Goal: Task Accomplishment & Management: Manage account settings

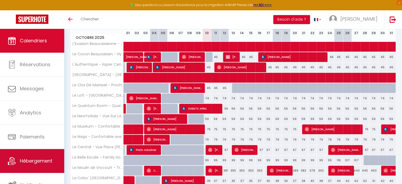
scroll to position [79, 0]
click at [35, 163] on span "Hébergement" at bounding box center [36, 160] width 32 height 7
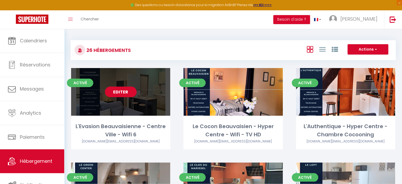
click at [121, 94] on link "Editer" at bounding box center [121, 91] width 32 height 11
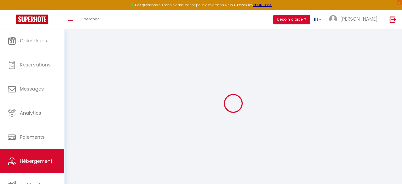
checkbox input "false"
checkbox input "true"
checkbox input "false"
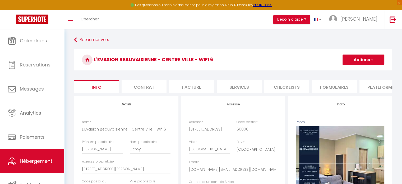
click at [373, 86] on li "Plateformes" at bounding box center [381, 86] width 45 height 13
select select
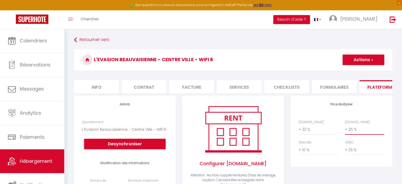
click at [359, 133] on select "0 + 1 % + 2 % + 3 % + 4 % + 5 % + 6 % + 7 % + 8 % + 9 %" at bounding box center [364, 129] width 39 height 10
select select "+ 22 %"
click at [345, 128] on select "0 + 1 % + 2 % + 3 % + 4 % + 5 % + 6 % + 7 % + 8 % + 9 %" at bounding box center [364, 129] width 39 height 10
select select
click at [363, 58] on button "Actions" at bounding box center [363, 59] width 42 height 11
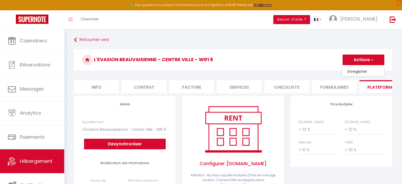
click at [354, 71] on link "Enregistrer" at bounding box center [363, 71] width 42 height 7
select select "EUR"
select select
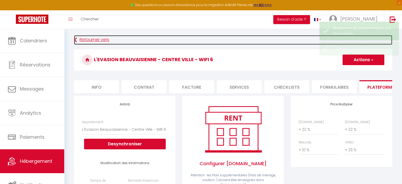
click at [101, 40] on link "Retourner vers" at bounding box center [233, 40] width 318 height 10
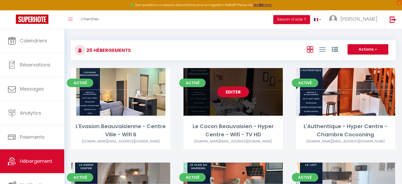
click at [234, 94] on link "Editer" at bounding box center [233, 91] width 32 height 11
select select "3"
select select "2"
select select "1"
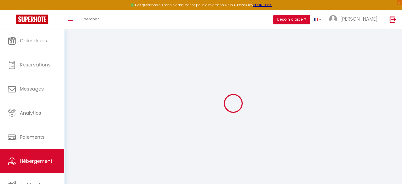
select select "2515-884766731686743326"
checkbox input "false"
checkbox input "true"
checkbox input "false"
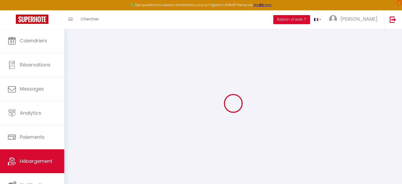
checkbox input "false"
checkbox input "true"
checkbox input "false"
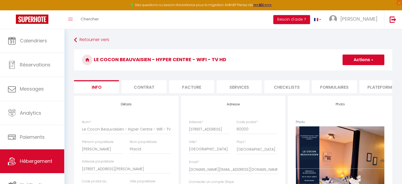
click at [380, 86] on li "Plateformes" at bounding box center [381, 86] width 45 height 13
select select
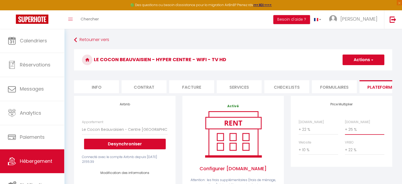
click at [352, 134] on select "0 + 1 % + 2 % + 3 % + 4 % + 5 % + 6 % + 7 % + 8 % + 9 %" at bounding box center [364, 129] width 39 height 10
select select "+ 22 %"
click at [345, 128] on select "0 + 1 % + 2 % + 3 % + 4 % + 5 % + 6 % + 7 % + 8 % + 9 %" at bounding box center [364, 129] width 39 height 10
select select
click at [358, 57] on button "Actions" at bounding box center [363, 59] width 42 height 11
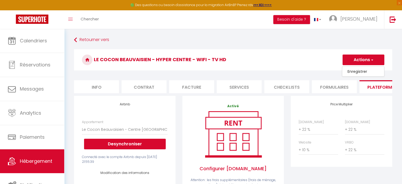
click at [356, 68] on link "Enregistrer" at bounding box center [363, 71] width 42 height 7
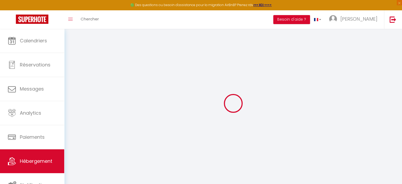
select select "EUR"
select select
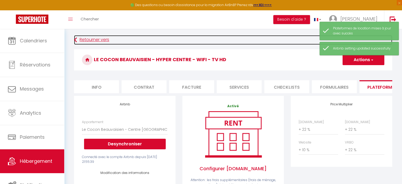
click at [99, 40] on link "Retourner vers" at bounding box center [233, 40] width 318 height 10
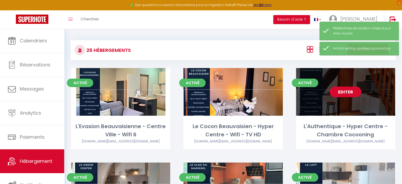
click at [342, 93] on link "Editer" at bounding box center [345, 91] width 32 height 11
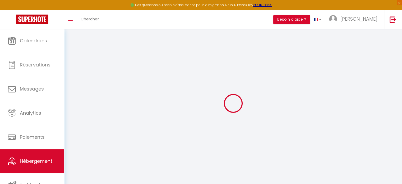
select select "+ 22 %"
select select "+ 25 %"
select select "+ 10 %"
checkbox input "false"
checkbox input "true"
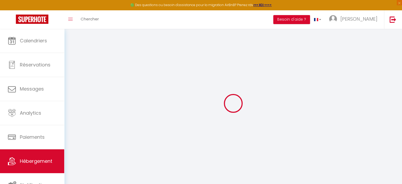
checkbox input "true"
checkbox input "false"
select select "EUR"
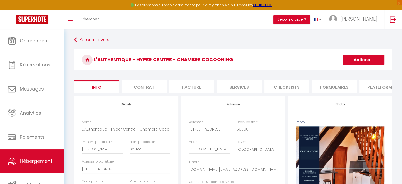
click at [378, 87] on li "Plateformes" at bounding box center [381, 86] width 45 height 13
select select
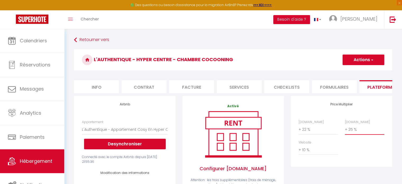
click at [352, 134] on select "0 + 1 % + 2 % + 3 % + 4 % + 5 % + 6 % + 7 % + 8 % + 9 %" at bounding box center [364, 129] width 39 height 10
select select "+ 22 %"
click at [345, 128] on select "0 + 1 % + 2 % + 3 % + 4 % + 5 % + 6 % + 7 % + 8 % + 9 %" at bounding box center [364, 129] width 39 height 10
select select
click at [357, 59] on button "Actions" at bounding box center [363, 59] width 42 height 11
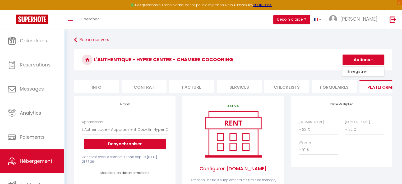
click at [353, 70] on link "Enregistrer" at bounding box center [363, 71] width 42 height 7
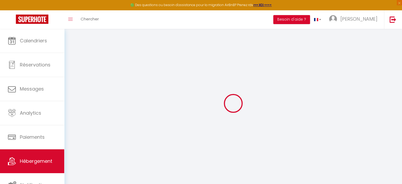
select select "EUR"
select select
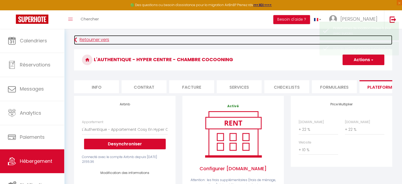
click at [86, 41] on link "Retourner vers" at bounding box center [233, 40] width 318 height 10
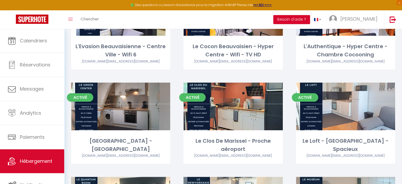
scroll to position [80, 0]
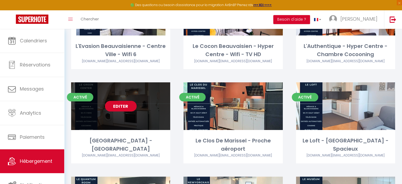
click at [125, 107] on link "Editer" at bounding box center [121, 106] width 32 height 11
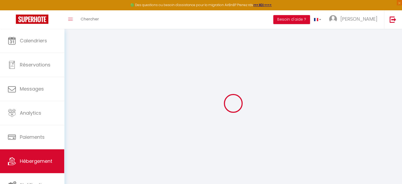
select select
checkbox input "false"
checkbox input "true"
checkbox input "false"
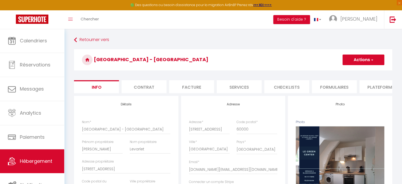
select select
checkbox input "false"
checkbox input "true"
checkbox input "false"
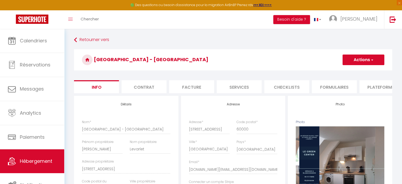
click at [380, 88] on li "Plateformes" at bounding box center [381, 86] width 45 height 13
select select
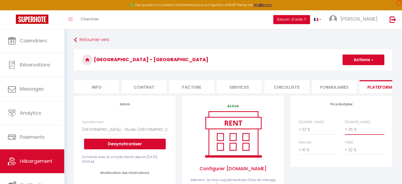
click at [352, 134] on select "0 + 1 % + 2 % + 3 % + 4 % + 5 % + 6 % + 7 % + 8 % + 9 %" at bounding box center [364, 129] width 39 height 10
select select "+ 22 %"
click at [345, 128] on select "0 + 1 % + 2 % + 3 % + 4 % + 5 % + 6 % + 7 % + 8 % + 9 %" at bounding box center [364, 129] width 39 height 10
select select
click at [350, 62] on button "Actions" at bounding box center [363, 59] width 42 height 11
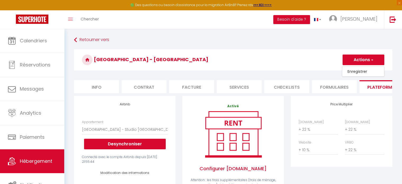
click at [350, 72] on link "Enregistrer" at bounding box center [363, 71] width 42 height 7
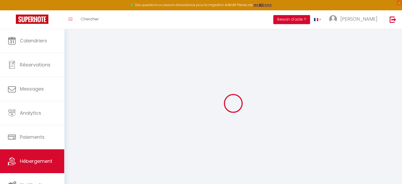
select select "EUR"
select select
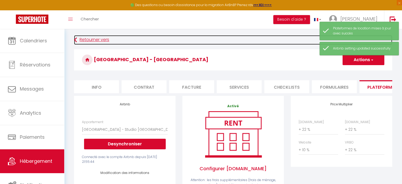
click at [93, 44] on link "Retourner vers" at bounding box center [233, 40] width 318 height 10
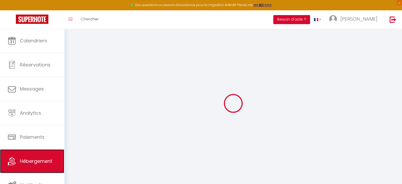
click at [31, 158] on span "Hébergement" at bounding box center [36, 160] width 32 height 7
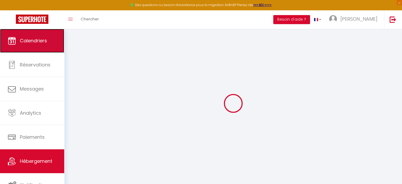
click at [40, 46] on link "Calendriers" at bounding box center [32, 41] width 64 height 24
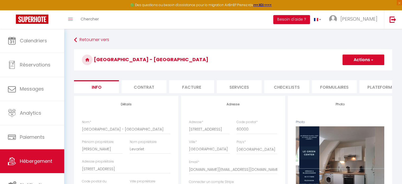
select select "2"
select select "1"
select select "16:00"
select select
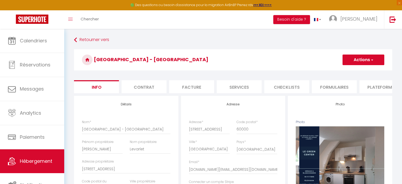
select select "11:00"
select select "30"
select select "120"
select select "21:00"
select select "28"
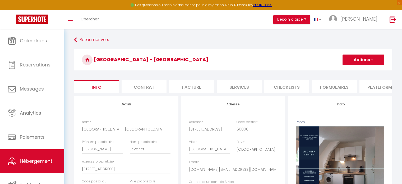
select select "47257"
click at [375, 86] on li "Plateformes" at bounding box center [381, 86] width 45 height 13
select select
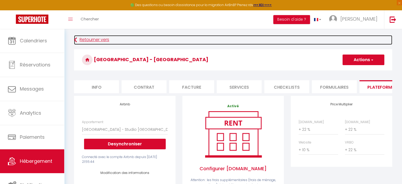
click at [91, 41] on link "Retourner vers" at bounding box center [233, 40] width 318 height 10
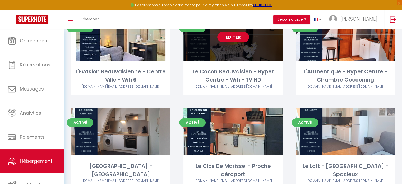
scroll to position [59, 0]
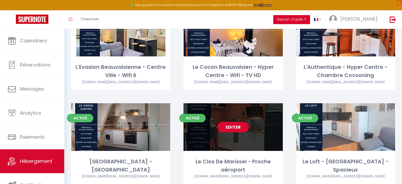
click at [236, 127] on link "Editer" at bounding box center [233, 126] width 32 height 11
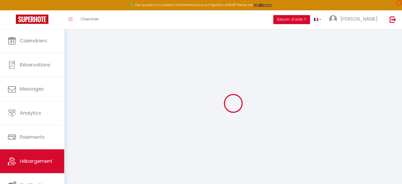
select select
checkbox input "false"
checkbox input "true"
checkbox input "false"
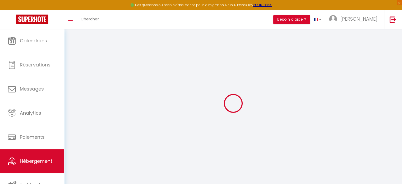
select select
checkbox input "false"
checkbox input "true"
checkbox input "false"
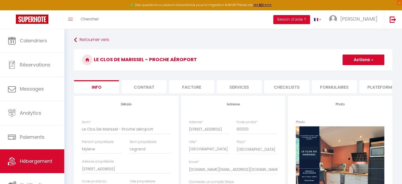
click at [381, 83] on li "Plateformes" at bounding box center [381, 86] width 45 height 13
select select
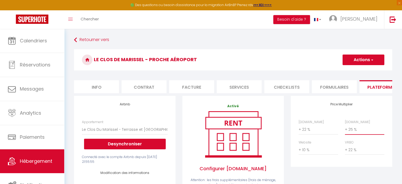
click at [361, 134] on select "0 + 1 % + 2 % + 3 % + 4 % + 5 % + 6 % + 7 % + 8 % + 9 %" at bounding box center [364, 129] width 39 height 10
select select "+ 22 %"
click at [345, 128] on select "0 + 1 % + 2 % + 3 % + 4 % + 5 % + 6 % + 7 % + 8 % + 9 %" at bounding box center [364, 129] width 39 height 10
select select
click at [356, 62] on button "Actions" at bounding box center [363, 59] width 42 height 11
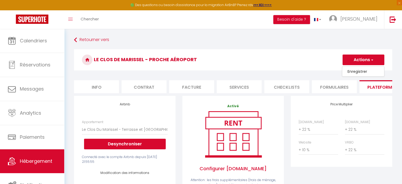
click at [356, 73] on link "Enregistrer" at bounding box center [363, 71] width 42 height 7
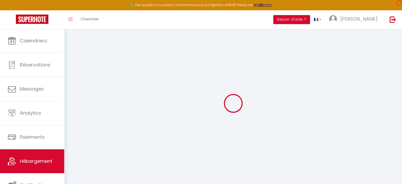
select select "EUR"
select select
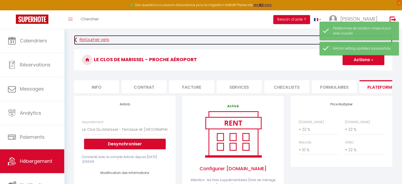
click at [98, 39] on link "Retourner vers" at bounding box center [233, 40] width 318 height 10
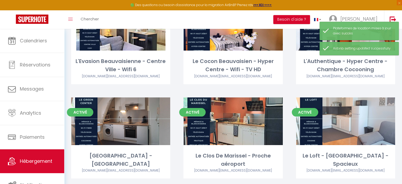
scroll to position [72, 0]
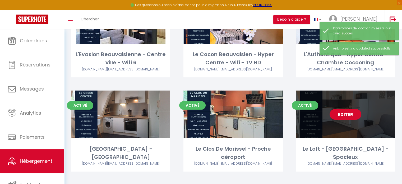
click at [341, 111] on link "Editer" at bounding box center [345, 114] width 32 height 11
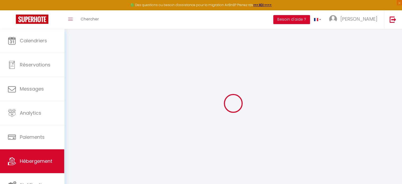
select select "2515-1234044156760201145"
select select "+ 22 %"
select select "+ 25 %"
select select "+ 10 %"
select select "+ 22 %"
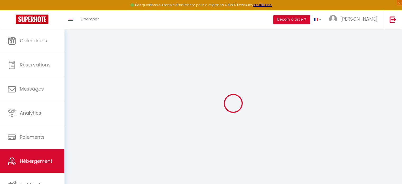
select select
checkbox input "false"
checkbox input "true"
checkbox input "false"
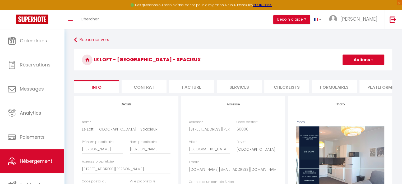
select select
checkbox input "false"
checkbox input "true"
checkbox input "false"
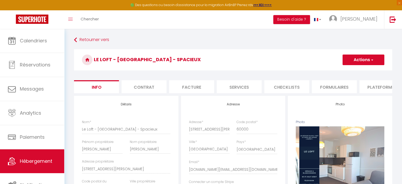
click at [378, 88] on li "Plateformes" at bounding box center [381, 86] width 45 height 13
select select
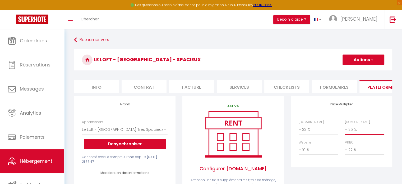
click at [353, 134] on select "0 + 1 % + 2 % + 3 % + 4 % + 5 % + 6 % + 7 % + 8 % + 9 %" at bounding box center [364, 129] width 39 height 10
select select "+ 22 %"
click at [345, 128] on select "0 + 1 % + 2 % + 3 % + 4 % + 5 % + 6 % + 7 % + 8 % + 9 %" at bounding box center [364, 129] width 39 height 10
select select
click at [354, 59] on button "Actions" at bounding box center [363, 59] width 42 height 11
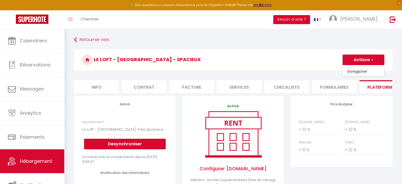
click at [355, 74] on link "Enregistrer" at bounding box center [363, 71] width 42 height 7
select select "EUR"
select select
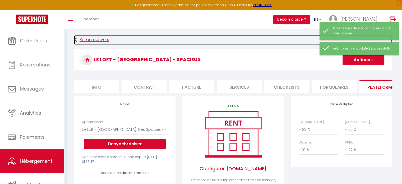
click at [91, 41] on link "Retourner vers" at bounding box center [233, 40] width 318 height 10
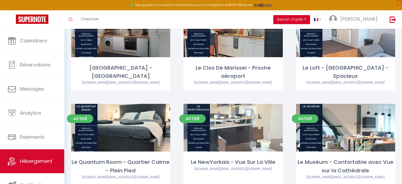
scroll to position [158, 0]
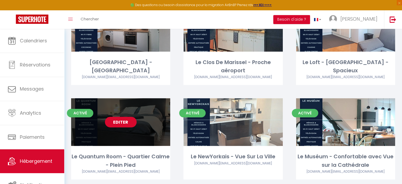
click at [119, 122] on link "Editer" at bounding box center [121, 121] width 32 height 11
select select "3"
select select "2"
select select "1"
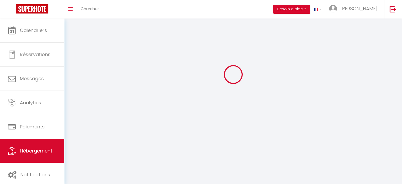
select select
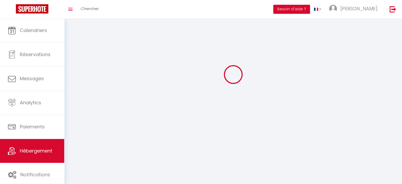
select select "1"
select select
checkbox input "false"
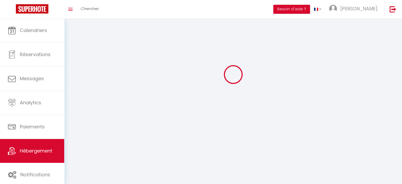
checkbox input "false"
select select "28"
select select
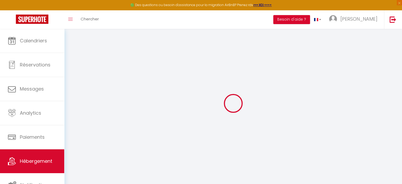
select select
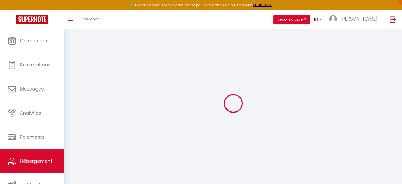
select select
checkbox input "false"
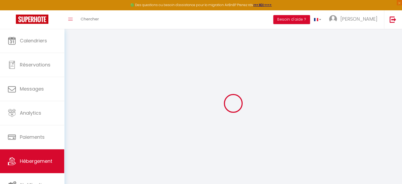
select select
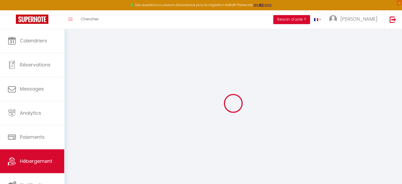
select select
checkbox input "false"
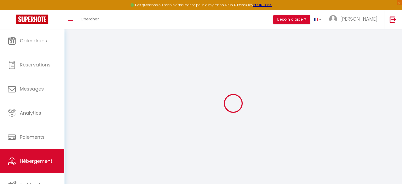
checkbox input "false"
select select
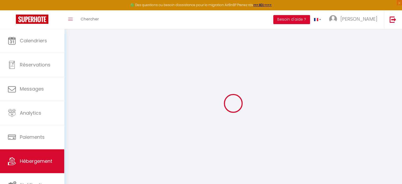
select select
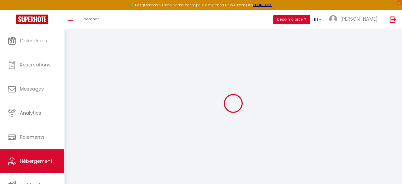
checkbox input "false"
select select
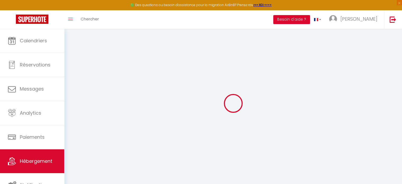
select select
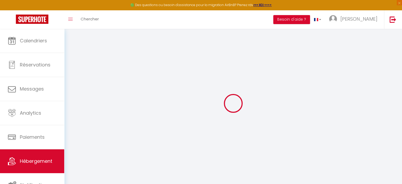
select select
checkbox input "false"
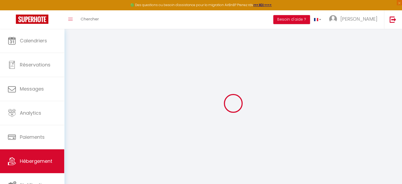
checkbox input "false"
select select
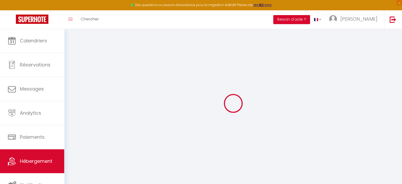
select select
checkbox input "false"
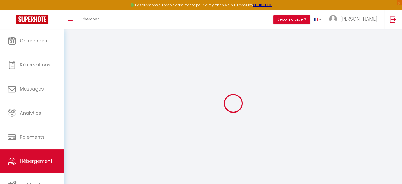
checkbox input "false"
select select
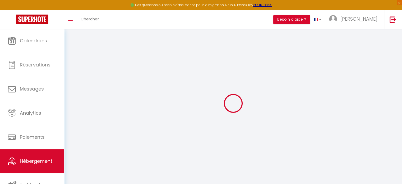
select select
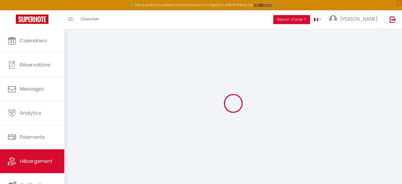
select select
checkbox input "false"
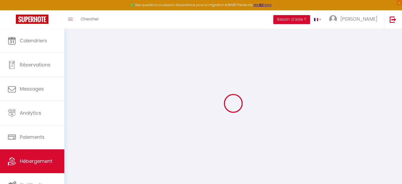
select select
type input "Le Quantum Room - Quartier Calme - Plein Pied"
type input "Willy"
type input "Houssard"
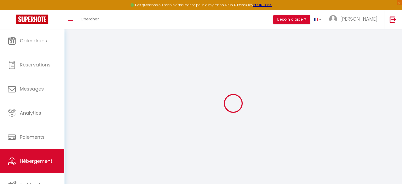
type input "24 rue de paris"
type input "60000"
type input "Beauvais"
type input "50"
type input "35"
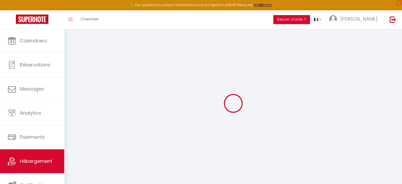
type input "5"
type input "3"
type input "300"
select select
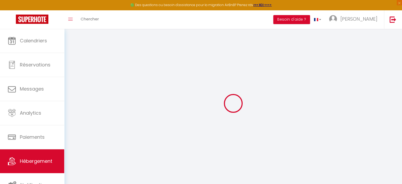
select select
type input "24 Rue de Paris"
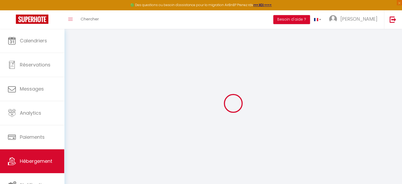
type input "60000"
type input "Beauvais"
type input "[DOMAIN_NAME][EMAIL_ADDRESS][DOMAIN_NAME]"
select select "4470"
checkbox input "false"
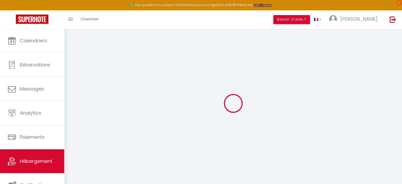
checkbox input "true"
checkbox input "false"
radio input "true"
type input "0"
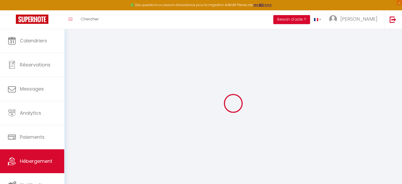
type input "0"
select select
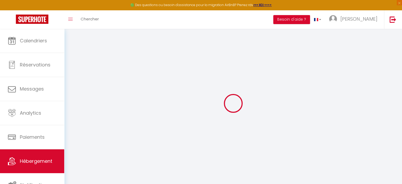
select select
checkbox input "false"
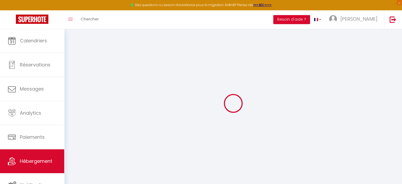
checkbox input "true"
checkbox input "false"
select select "+ 22 %"
select select "+ 25 %"
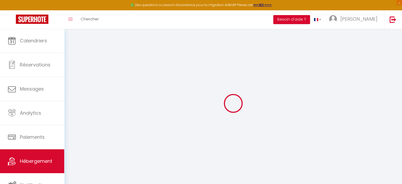
select select "+ 10 %"
select select "+ 22 %"
select select
checkbox input "false"
checkbox input "true"
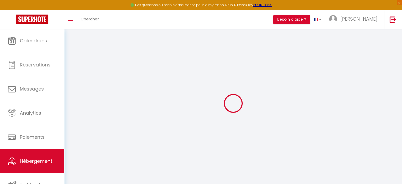
checkbox input "true"
checkbox input "false"
select select "EUR"
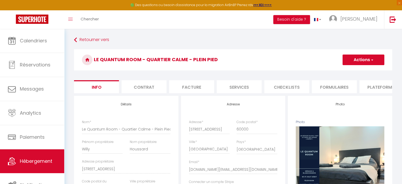
click at [374, 82] on li "Plateformes" at bounding box center [381, 86] width 45 height 13
select select
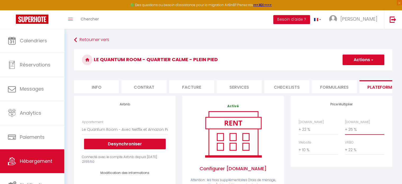
click at [347, 134] on select "0 + 1 % + 2 % + 3 % + 4 % + 5 % + 6 % + 7 % + 8 % + 9 %" at bounding box center [364, 129] width 39 height 10
select select "+ 22 %"
click at [345, 128] on select "0 + 1 % + 2 % + 3 % + 4 % + 5 % + 6 % + 7 % + 8 % + 9 %" at bounding box center [364, 129] width 39 height 10
select select
click at [360, 60] on button "Actions" at bounding box center [363, 59] width 42 height 11
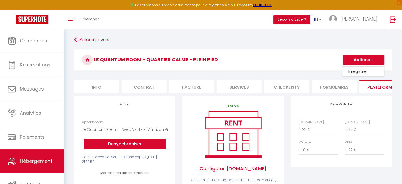
click at [358, 71] on link "Enregistrer" at bounding box center [363, 71] width 42 height 7
select select "EUR"
select select
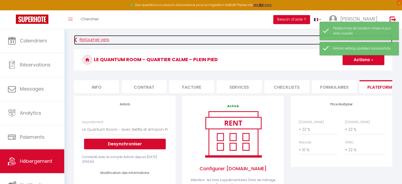
click at [96, 37] on link "Retourner vers" at bounding box center [233, 40] width 318 height 10
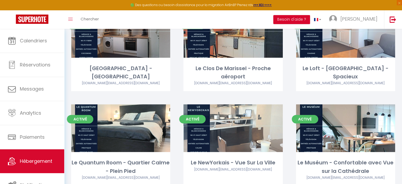
scroll to position [155, 0]
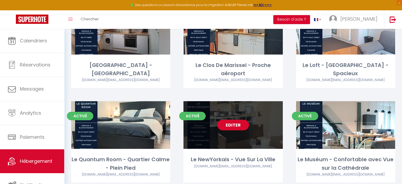
click at [234, 130] on link "Editer" at bounding box center [233, 124] width 32 height 11
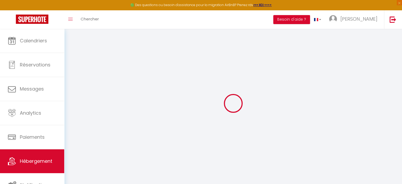
select select "+ 22 %"
select select "+ 10 %"
select select "+ 22 %"
select select
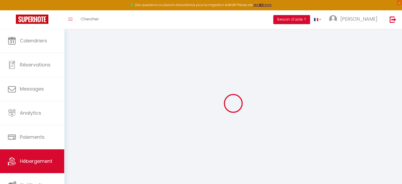
checkbox input "false"
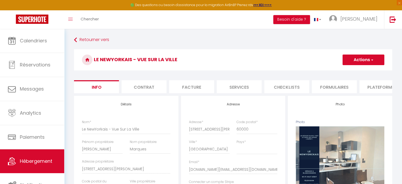
click at [379, 85] on li "Plateformes" at bounding box center [381, 86] width 45 height 13
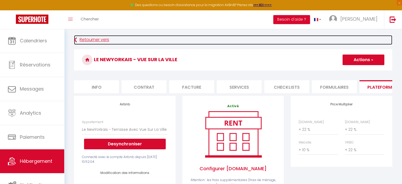
click at [92, 38] on link "Retourner vers" at bounding box center [233, 40] width 318 height 10
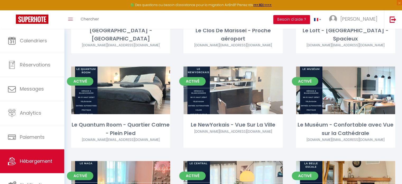
scroll to position [191, 0]
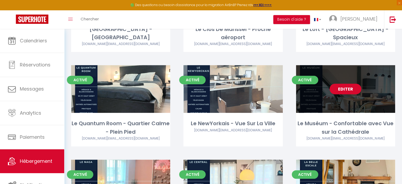
click at [348, 89] on link "Editer" at bounding box center [345, 88] width 32 height 11
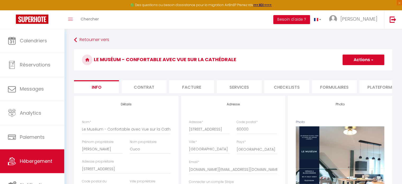
click at [377, 85] on li "Plateformes" at bounding box center [381, 86] width 45 height 13
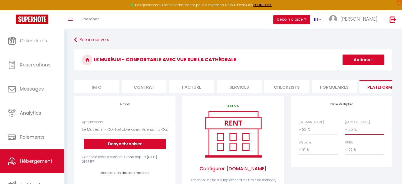
click at [353, 134] on select "0 + 1 % + 2 % + 3 % + 4 % + 5 % + 6 % + 7 % + 8 % + 9 %" at bounding box center [364, 129] width 39 height 10
click at [345, 128] on select "0 + 1 % + 2 % + 3 % + 4 % + 5 % + 6 % + 7 % + 8 % + 9 %" at bounding box center [364, 129] width 39 height 10
click at [360, 61] on button "Actions" at bounding box center [363, 59] width 42 height 11
click at [355, 70] on link "Enregistrer" at bounding box center [363, 71] width 42 height 7
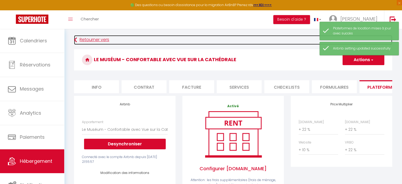
click at [100, 37] on link "Retourner vers" at bounding box center [233, 40] width 318 height 10
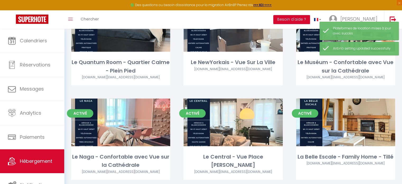
scroll to position [252, 0]
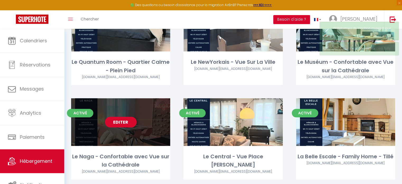
click at [118, 124] on link "Editer" at bounding box center [121, 121] width 32 height 11
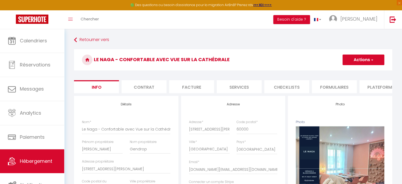
click at [376, 89] on li "Plateformes" at bounding box center [381, 86] width 45 height 13
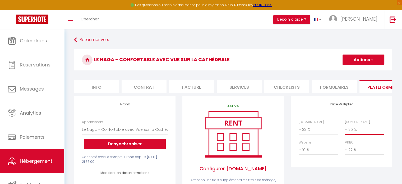
click at [352, 134] on select "0 + 1 % + 2 % + 3 % + 4 % + 5 % + 6 % + 7 % + 8 % + 9 %" at bounding box center [364, 129] width 39 height 10
click at [345, 128] on select "0 + 1 % + 2 % + 3 % + 4 % + 5 % + 6 % + 7 % + 8 % + 9 %" at bounding box center [364, 129] width 39 height 10
click at [359, 60] on button "Actions" at bounding box center [363, 59] width 42 height 11
click at [352, 73] on link "Enregistrer" at bounding box center [363, 71] width 42 height 7
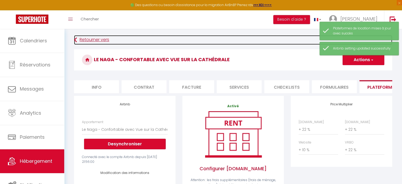
click at [98, 41] on link "Retourner vers" at bounding box center [233, 40] width 318 height 10
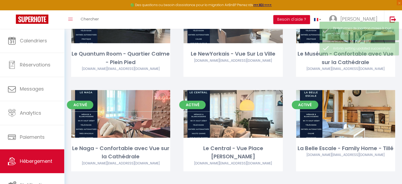
scroll to position [261, 0]
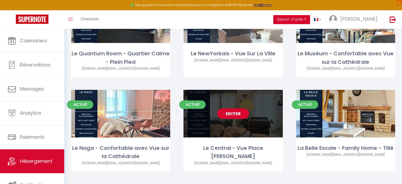
click at [232, 116] on link "Editer" at bounding box center [233, 113] width 32 height 11
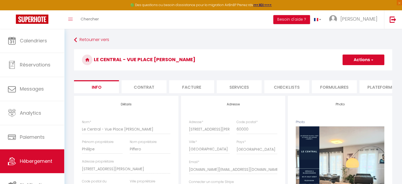
click at [379, 83] on li "Plateformes" at bounding box center [381, 86] width 45 height 13
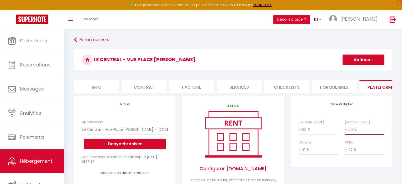
click at [352, 134] on select "0 + 1 % + 2 % + 3 % + 4 % + 5 % + 6 % + 7 % + 8 % + 9 %" at bounding box center [364, 129] width 39 height 10
click at [345, 128] on select "0 + 1 % + 2 % + 3 % + 4 % + 5 % + 6 % + 7 % + 8 % + 9 %" at bounding box center [364, 129] width 39 height 10
click at [355, 134] on select "0 + 1 % + 2 % + 3 % + 4 % + 5 % + 6 % + 7 % + 8 % + 9 %" at bounding box center [364, 129] width 39 height 10
click at [345, 128] on select "0 + 1 % + 2 % + 3 % + 4 % + 5 % + 6 % + 7 % + 8 % + 9 %" at bounding box center [364, 129] width 39 height 10
click at [352, 132] on select "0 + 1 % + 2 % + 3 % + 4 % + 5 % + 6 % + 7 % + 8 % + 9 %" at bounding box center [364, 129] width 39 height 10
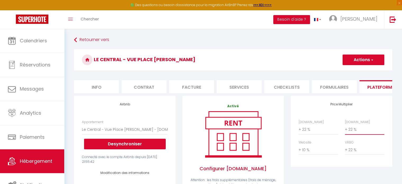
click at [345, 128] on select "0 + 1 % + 2 % + 3 % + 4 % + 5 % + 6 % + 7 % + 8 % + 9 %" at bounding box center [364, 129] width 39 height 10
click at [364, 60] on button "Actions" at bounding box center [363, 59] width 42 height 11
click at [357, 71] on link "Enregistrer" at bounding box center [363, 71] width 42 height 7
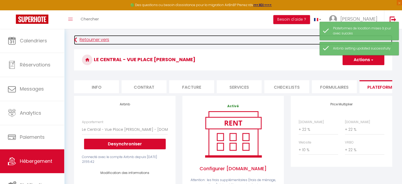
click at [98, 39] on link "Retourner vers" at bounding box center [233, 40] width 318 height 10
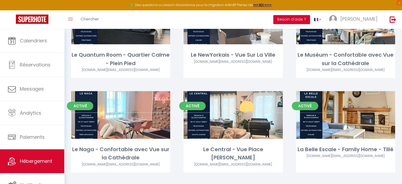
scroll to position [260, 0]
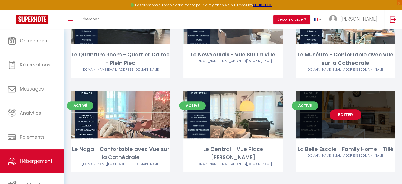
click at [354, 111] on link "Editer" at bounding box center [345, 114] width 32 height 11
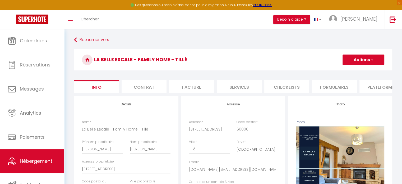
click at [378, 86] on li "Plateformes" at bounding box center [381, 86] width 45 height 13
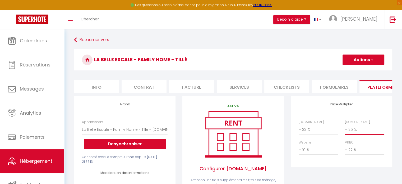
click at [356, 133] on select "0 + 1 % + 2 % + 3 % + 4 % + 5 % + 6 % + 7 % + 8 % + 9 %" at bounding box center [364, 129] width 39 height 10
click at [345, 128] on select "0 + 1 % + 2 % + 3 % + 4 % + 5 % + 6 % + 7 % + 8 % + 9 %" at bounding box center [364, 129] width 39 height 10
click at [361, 61] on button "Actions" at bounding box center [363, 59] width 42 height 11
click at [353, 72] on link "Enregistrer" at bounding box center [363, 71] width 42 height 7
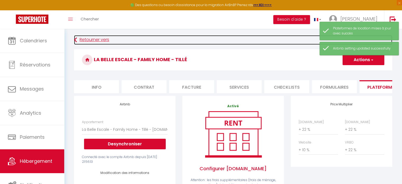
click at [98, 38] on link "Retourner vers" at bounding box center [233, 40] width 318 height 10
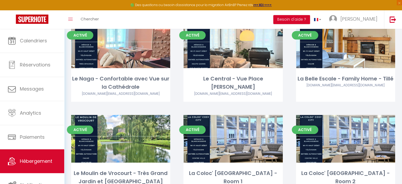
scroll to position [359, 0]
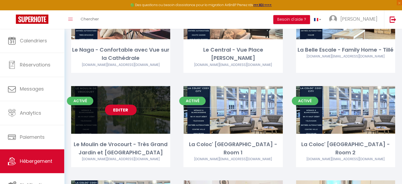
click at [123, 109] on link "Editer" at bounding box center [121, 109] width 32 height 11
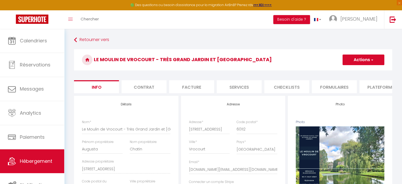
click at [377, 83] on li "Plateformes" at bounding box center [381, 86] width 45 height 13
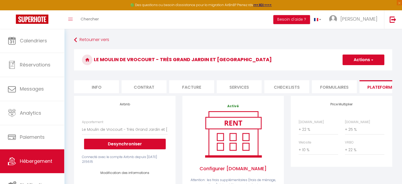
click at [349, 139] on div "Airbnb.com 0 + 1 % + 2 % + 3 % + 4 % + 5 % + 6 % + 7 % + 8 %" at bounding box center [341, 139] width 92 height 41
click at [359, 133] on select "0 + 1 % + 2 % + 3 % + 4 % + 5 % + 6 % + 7 % + 8 % + 9 %" at bounding box center [364, 129] width 39 height 10
click at [345, 128] on select "0 + 1 % + 2 % + 3 % + 4 % + 5 % + 6 % + 7 % + 8 % + 9 %" at bounding box center [364, 129] width 39 height 10
click at [358, 60] on button "Actions" at bounding box center [363, 59] width 42 height 11
click at [353, 75] on ul "Enregistrer" at bounding box center [363, 71] width 42 height 10
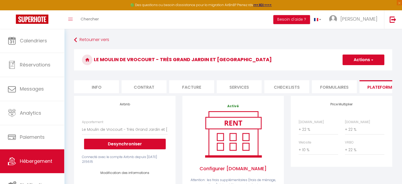
click at [364, 62] on button "Actions" at bounding box center [363, 59] width 42 height 11
click at [358, 70] on link "Enregistrer" at bounding box center [363, 71] width 42 height 7
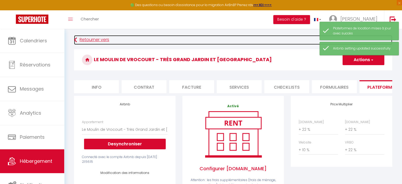
click at [95, 36] on link "Retourner vers" at bounding box center [233, 40] width 318 height 10
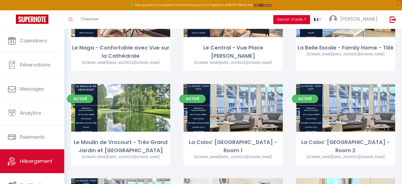
scroll to position [361, 0]
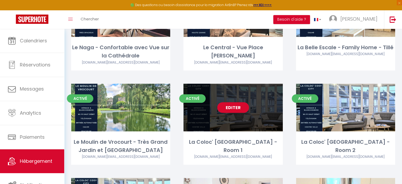
click at [232, 107] on link "Editer" at bounding box center [233, 107] width 32 height 11
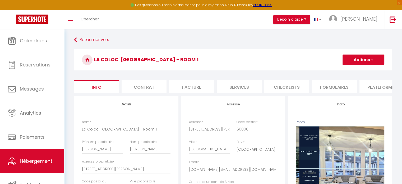
click at [384, 86] on li "Plateformes" at bounding box center [381, 86] width 45 height 13
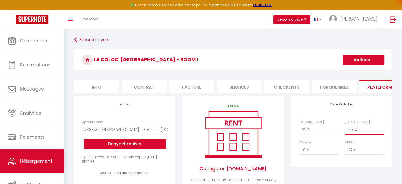
click at [353, 134] on select "0 + 1 % + 2 % + 3 % + 4 % + 5 % + 6 % + 7 % + 8 % + 9 %" at bounding box center [364, 129] width 39 height 10
click at [345, 128] on select "0 + 1 % + 2 % + 3 % + 4 % + 5 % + 6 % + 7 % + 8 % + 9 %" at bounding box center [364, 129] width 39 height 10
click at [361, 57] on button "Actions" at bounding box center [363, 59] width 42 height 11
click at [355, 74] on link "Enregistrer" at bounding box center [363, 71] width 42 height 7
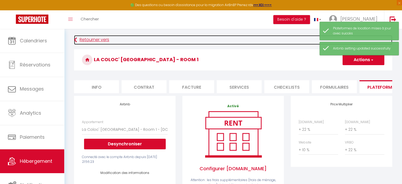
click at [91, 39] on link "Retourner vers" at bounding box center [233, 40] width 318 height 10
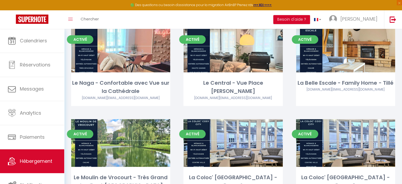
scroll to position [326, 0]
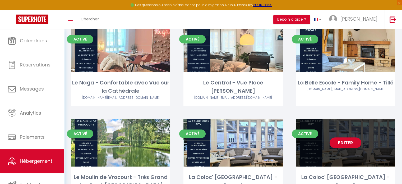
click at [344, 143] on link "Editer" at bounding box center [345, 142] width 32 height 11
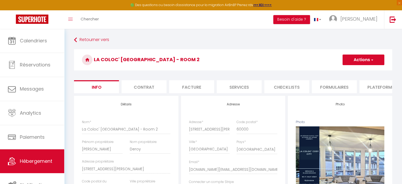
click at [379, 87] on li "Plateformes" at bounding box center [381, 86] width 45 height 13
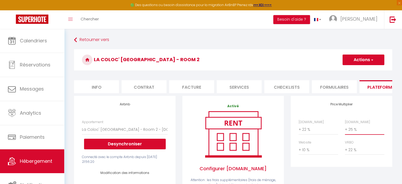
click at [354, 133] on select "0 + 1 % + 2 % + 3 % + 4 % + 5 % + 6 % + 7 % + 8 % + 9 %" at bounding box center [364, 129] width 39 height 10
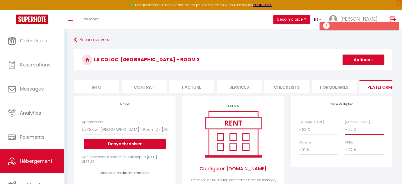
click at [345, 128] on select "0 + 1 % + 2 % + 3 % + 4 % + 5 % + 6 % + 7 % + 8 % + 9 %" at bounding box center [364, 129] width 39 height 10
click at [359, 61] on button "Actions" at bounding box center [363, 59] width 42 height 11
click at [358, 69] on link "Enregistrer" at bounding box center [363, 71] width 42 height 7
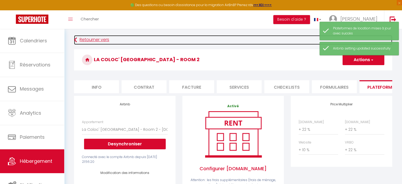
click at [102, 40] on link "Retourner vers" at bounding box center [233, 40] width 318 height 10
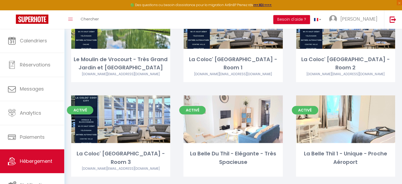
scroll to position [444, 0]
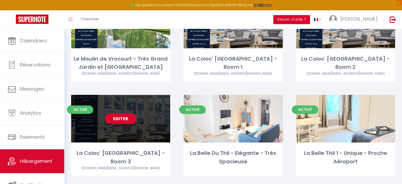
click at [116, 115] on link "Editer" at bounding box center [121, 118] width 32 height 11
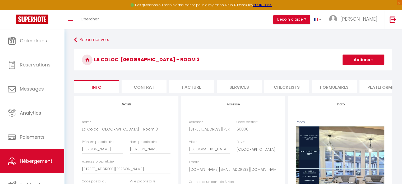
click at [379, 86] on li "Plateformes" at bounding box center [381, 86] width 45 height 13
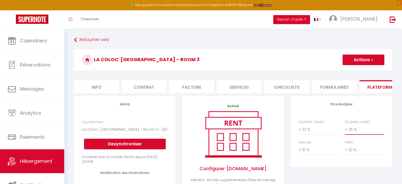
click at [353, 134] on select "0 + 1 % + 2 % + 3 % + 4 % + 5 % + 6 % + 7 % + 8 % + 9 %" at bounding box center [364, 129] width 39 height 10
click at [345, 128] on select "0 + 1 % + 2 % + 3 % + 4 % + 5 % + 6 % + 7 % + 8 % + 9 %" at bounding box center [364, 129] width 39 height 10
click at [360, 58] on button "Actions" at bounding box center [363, 59] width 42 height 11
click at [357, 70] on link "Enregistrer" at bounding box center [363, 71] width 42 height 7
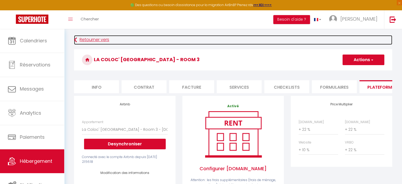
click at [99, 39] on link "Retourner vers" at bounding box center [233, 40] width 318 height 10
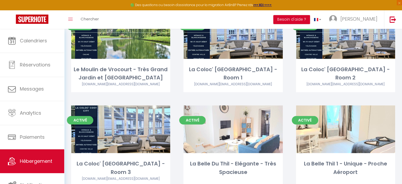
scroll to position [437, 0]
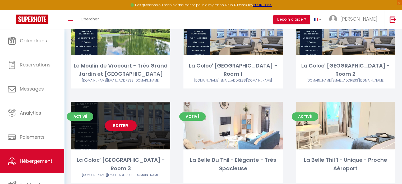
click at [124, 117] on div "Editer" at bounding box center [120, 125] width 99 height 48
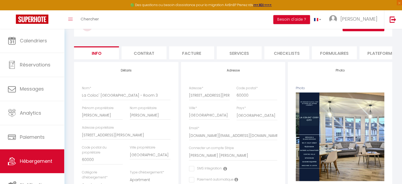
scroll to position [21, 0]
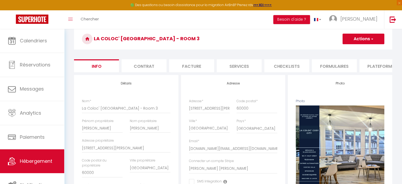
click at [380, 66] on li "Plateformes" at bounding box center [381, 65] width 45 height 13
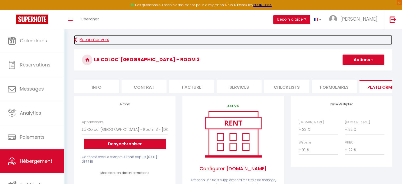
click at [89, 37] on link "Retourner vers" at bounding box center [233, 40] width 318 height 10
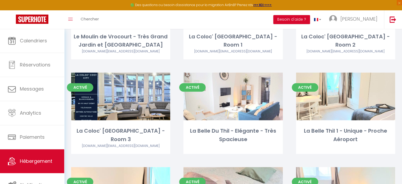
scroll to position [463, 0]
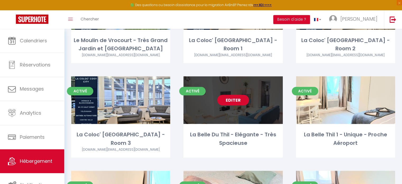
click at [231, 101] on link "Editer" at bounding box center [233, 100] width 32 height 11
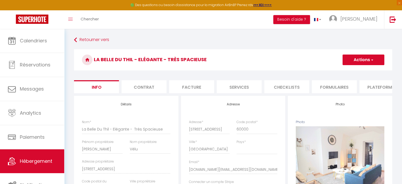
click at [376, 86] on li "Plateformes" at bounding box center [381, 86] width 45 height 13
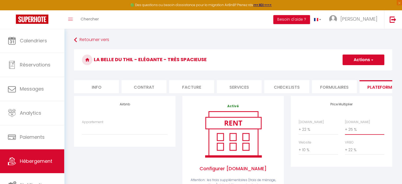
click at [354, 134] on select "0 + 1 % + 2 % + 3 % + 4 % + 5 % + 6 % + 7 % + 8 % + 9 %" at bounding box center [364, 129] width 39 height 10
click at [345, 128] on select "0 + 1 % + 2 % + 3 % + 4 % + 5 % + 6 % + 7 % + 8 % + 9 %" at bounding box center [364, 129] width 39 height 10
click at [357, 57] on button "Actions" at bounding box center [363, 59] width 42 height 11
click at [357, 72] on link "Enregistrer" at bounding box center [363, 71] width 42 height 7
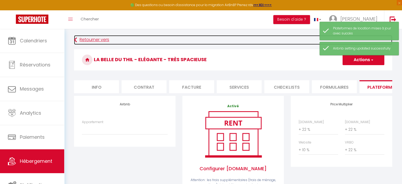
click at [91, 39] on link "Retourner vers" at bounding box center [233, 40] width 318 height 10
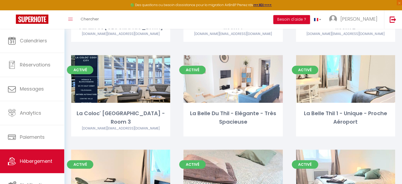
scroll to position [485, 0]
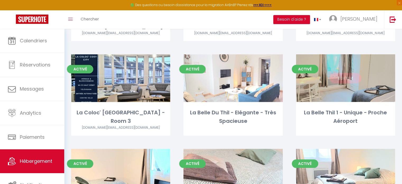
click at [348, 85] on div "Editer" at bounding box center [345, 78] width 99 height 48
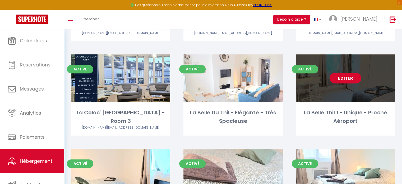
click at [348, 76] on link "Editer" at bounding box center [345, 78] width 32 height 11
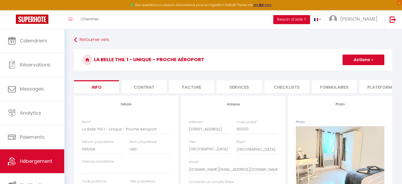
click at [380, 86] on li "Plateformes" at bounding box center [381, 86] width 45 height 13
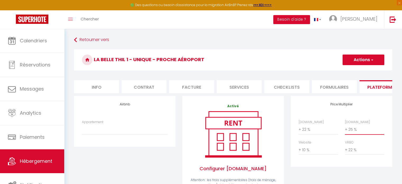
click at [355, 134] on select "0 + 1 % + 2 % + 3 % + 4 % + 5 % + 6 % + 7 % + 8 % + 9 %" at bounding box center [364, 129] width 39 height 10
click at [345, 128] on select "0 + 1 % + 2 % + 3 % + 4 % + 5 % + 6 % + 7 % + 8 % + 9 %" at bounding box center [364, 129] width 39 height 10
click at [357, 62] on button "Actions" at bounding box center [363, 59] width 42 height 11
click at [355, 72] on link "Enregistrer" at bounding box center [363, 71] width 42 height 7
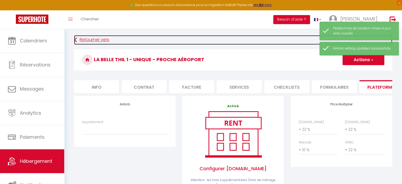
click at [108, 38] on link "Retourner vers" at bounding box center [233, 40] width 318 height 10
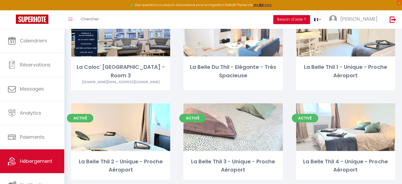
scroll to position [535, 0]
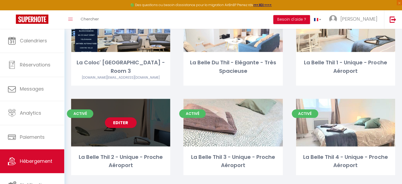
click at [114, 118] on link "Editer" at bounding box center [121, 122] width 32 height 11
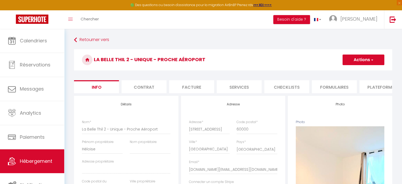
click at [376, 85] on li "Plateformes" at bounding box center [381, 86] width 45 height 13
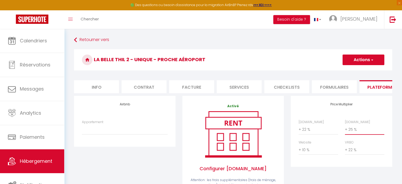
click at [352, 133] on select "0 + 1 % + 2 % + 3 % + 4 % + 5 % + 6 % + 7 % + 8 % + 9 %" at bounding box center [364, 129] width 39 height 10
click at [345, 128] on select "0 + 1 % + 2 % + 3 % + 4 % + 5 % + 6 % + 7 % + 8 % + 9 %" at bounding box center [364, 129] width 39 height 10
click at [359, 64] on button "Actions" at bounding box center [363, 59] width 42 height 11
click at [359, 71] on link "Enregistrer" at bounding box center [363, 71] width 42 height 7
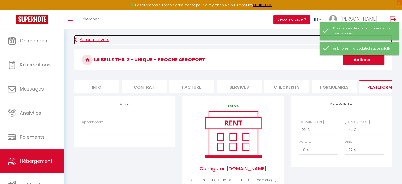
click at [91, 40] on link "Retourner vers" at bounding box center [233, 40] width 318 height 10
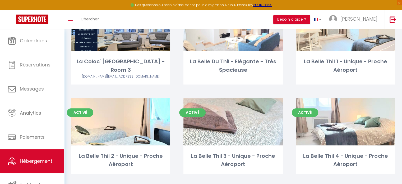
scroll to position [535, 0]
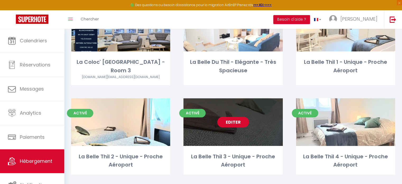
click at [238, 116] on link "Editer" at bounding box center [233, 121] width 32 height 11
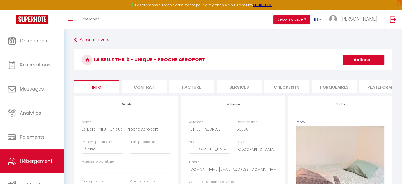
click at [376, 86] on li "Plateformes" at bounding box center [381, 86] width 45 height 13
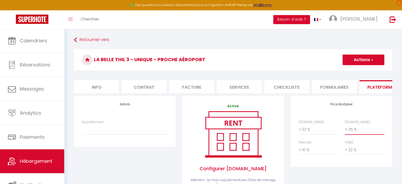
click at [351, 134] on select "0 + 1 % + 2 % + 3 % + 4 % + 5 % + 6 % + 7 % + 8 % + 9 %" at bounding box center [364, 129] width 39 height 10
click at [345, 128] on select "0 + 1 % + 2 % + 3 % + 4 % + 5 % + 6 % + 7 % + 8 % + 9 %" at bounding box center [364, 129] width 39 height 10
click at [358, 62] on button "Actions" at bounding box center [363, 59] width 42 height 11
click at [355, 72] on link "Enregistrer" at bounding box center [363, 71] width 42 height 7
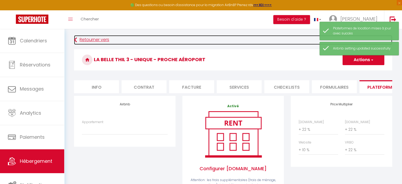
click at [87, 41] on link "Retourner vers" at bounding box center [233, 40] width 318 height 10
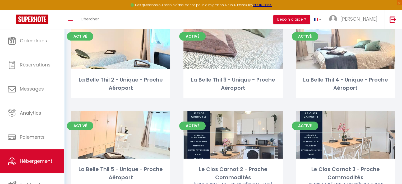
scroll to position [613, 0]
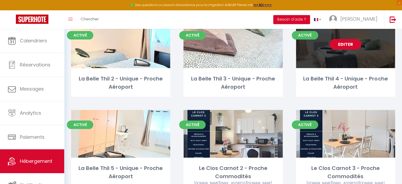
click at [348, 40] on link "Editer" at bounding box center [345, 44] width 32 height 11
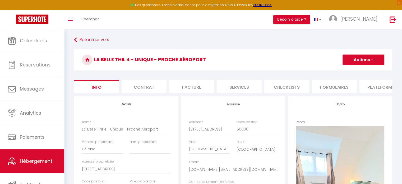
click at [376, 89] on li "Plateformes" at bounding box center [381, 86] width 45 height 13
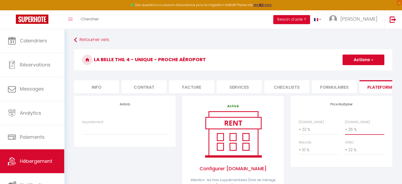
click at [362, 130] on select "0 + 1 % + 2 % + 3 % + 4 % + 5 % + 6 % + 7 % + 8 % + 9 %" at bounding box center [364, 129] width 39 height 10
click at [345, 128] on select "0 + 1 % + 2 % + 3 % + 4 % + 5 % + 6 % + 7 % + 8 % + 9 %" at bounding box center [364, 129] width 39 height 10
click at [357, 61] on button "Actions" at bounding box center [363, 59] width 42 height 11
click at [356, 72] on link "Enregistrer" at bounding box center [363, 71] width 42 height 7
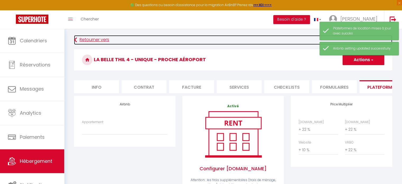
click at [91, 39] on link "Retourner vers" at bounding box center [233, 40] width 318 height 10
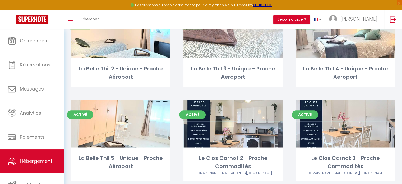
scroll to position [653, 0]
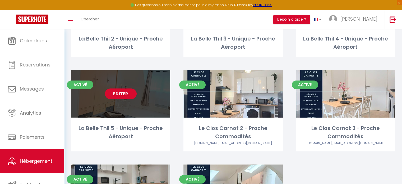
click at [118, 93] on link "Editer" at bounding box center [121, 93] width 32 height 11
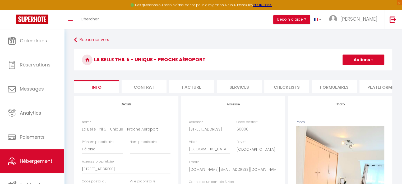
click at [376, 87] on li "Plateformes" at bounding box center [381, 86] width 45 height 13
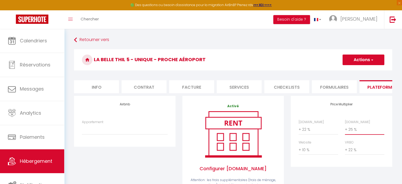
click at [351, 133] on select "0 + 1 % + 2 % + 3 % + 4 % + 5 % + 6 % + 7 % + 8 % + 9 %" at bounding box center [364, 129] width 39 height 10
click at [345, 128] on select "0 + 1 % + 2 % + 3 % + 4 % + 5 % + 6 % + 7 % + 8 % + 9 %" at bounding box center [364, 129] width 39 height 10
click at [361, 59] on button "Actions" at bounding box center [363, 59] width 42 height 11
click at [354, 71] on link "Enregistrer" at bounding box center [363, 71] width 42 height 7
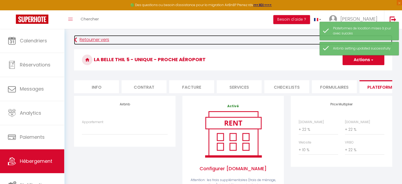
click at [96, 40] on link "Retourner vers" at bounding box center [233, 40] width 318 height 10
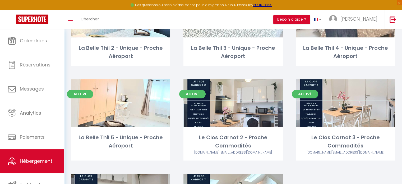
scroll to position [644, 0]
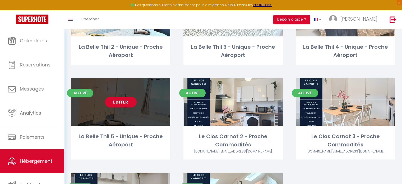
click at [121, 99] on link "Editer" at bounding box center [121, 101] width 32 height 11
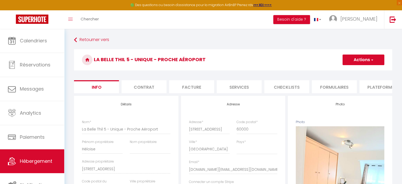
click at [375, 87] on li "Plateformes" at bounding box center [381, 86] width 45 height 13
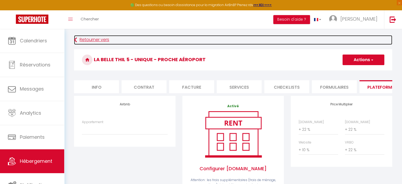
click at [105, 37] on link "Retourner vers" at bounding box center [233, 40] width 318 height 10
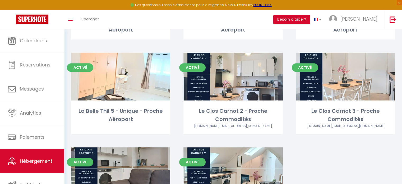
scroll to position [667, 0]
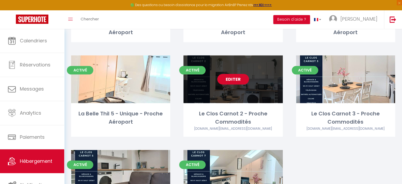
click at [231, 74] on link "Editer" at bounding box center [233, 79] width 32 height 11
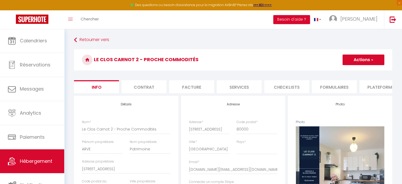
click at [366, 57] on button "Actions" at bounding box center [363, 59] width 42 height 11
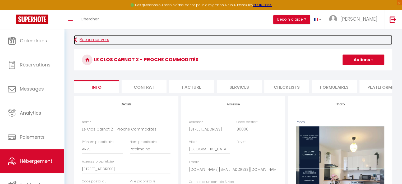
click at [367, 42] on link "Retourner vers" at bounding box center [233, 40] width 318 height 10
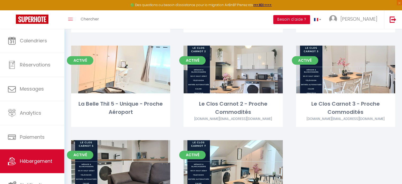
scroll to position [676, 0]
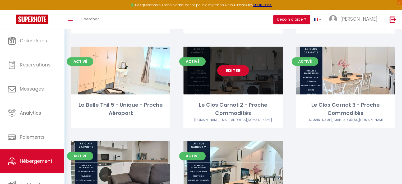
click at [236, 67] on link "Editer" at bounding box center [233, 70] width 32 height 11
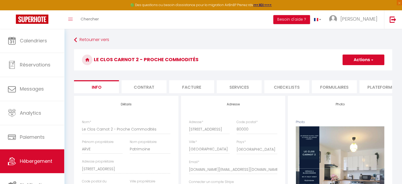
click at [378, 81] on li "Plateformes" at bounding box center [381, 86] width 45 height 13
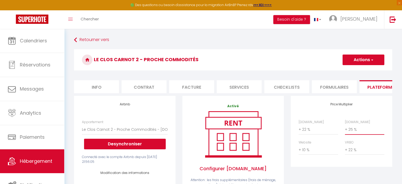
click at [356, 133] on select "0 + 1 % + 2 % + 3 % + 4 % + 5 % + 6 % + 7 % + 8 % + 9 %" at bounding box center [364, 129] width 39 height 10
click at [345, 128] on select "0 + 1 % + 2 % + 3 % + 4 % + 5 % + 6 % + 7 % + 8 % + 9 %" at bounding box center [364, 129] width 39 height 10
click at [361, 56] on button "Actions" at bounding box center [363, 59] width 42 height 11
click at [358, 70] on link "Enregistrer" at bounding box center [363, 71] width 42 height 7
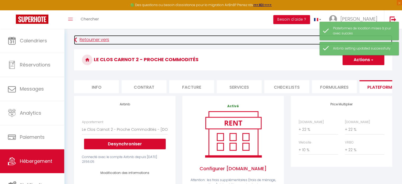
click at [97, 40] on link "Retourner vers" at bounding box center [233, 40] width 318 height 10
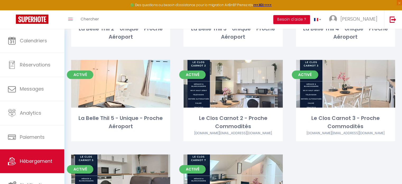
scroll to position [662, 0]
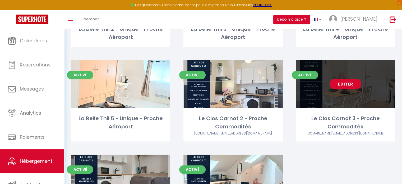
click at [349, 80] on link "Editer" at bounding box center [345, 83] width 32 height 11
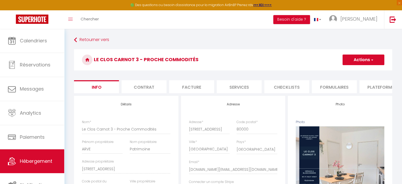
click at [374, 89] on li "Plateformes" at bounding box center [381, 86] width 45 height 13
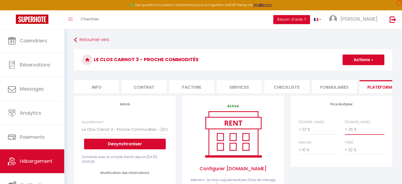
click at [348, 134] on select "0 + 1 % + 2 % + 3 % + 4 % + 5 % + 6 % + 7 % + 8 % + 9 %" at bounding box center [364, 129] width 39 height 10
click at [345, 128] on select "0 + 1 % + 2 % + 3 % + 4 % + 5 % + 6 % + 7 % + 8 % + 9 %" at bounding box center [364, 129] width 39 height 10
click at [362, 61] on button "Actions" at bounding box center [363, 59] width 42 height 11
click at [356, 72] on link "Enregistrer" at bounding box center [363, 71] width 42 height 7
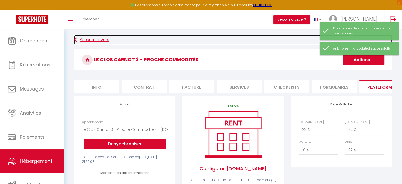
click at [81, 40] on link "Retourner vers" at bounding box center [233, 40] width 318 height 10
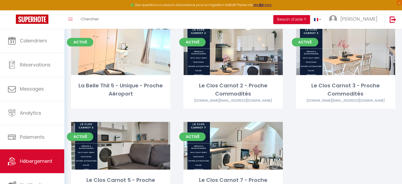
scroll to position [728, 0]
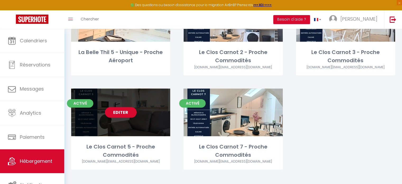
click at [121, 107] on link "Editer" at bounding box center [121, 112] width 32 height 11
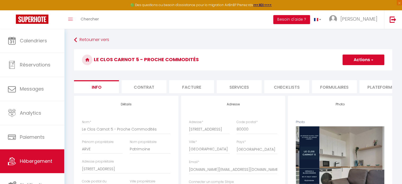
click at [372, 86] on li "Plateformes" at bounding box center [381, 86] width 45 height 13
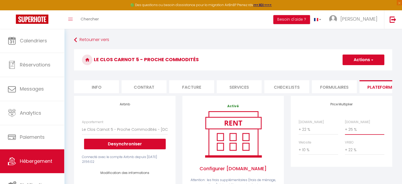
click at [352, 134] on select "0 + 1 % + 2 % + 3 % + 4 % + 5 % + 6 % + 7 % + 8 % + 9 %" at bounding box center [364, 129] width 39 height 10
click at [345, 128] on select "0 + 1 % + 2 % + 3 % + 4 % + 5 % + 6 % + 7 % + 8 % + 9 %" at bounding box center [364, 129] width 39 height 10
click at [362, 62] on button "Actions" at bounding box center [363, 59] width 42 height 11
click at [354, 70] on link "Enregistrer" at bounding box center [363, 71] width 42 height 7
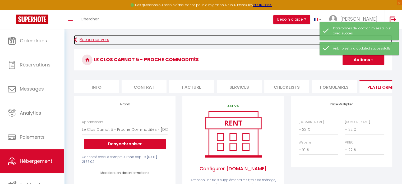
click at [103, 37] on link "Retourner vers" at bounding box center [233, 40] width 318 height 10
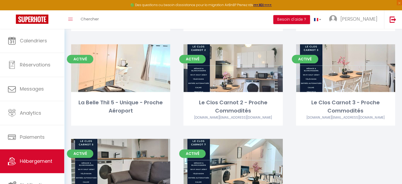
scroll to position [728, 0]
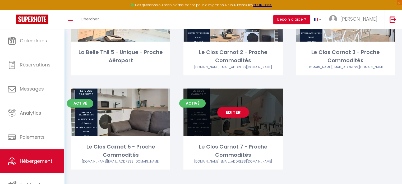
click at [237, 109] on link "Editer" at bounding box center [233, 112] width 32 height 11
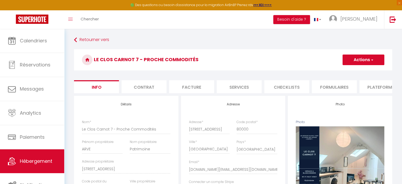
click at [374, 87] on li "Plateformes" at bounding box center [381, 86] width 45 height 13
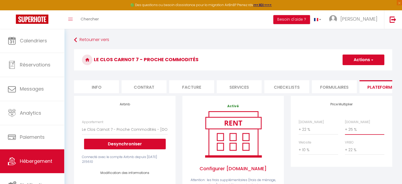
click at [353, 134] on select "0 + 1 % + 2 % + 3 % + 4 % + 5 % + 6 % + 7 % + 8 % + 9 %" at bounding box center [364, 129] width 39 height 10
click at [345, 128] on select "0 + 1 % + 2 % + 3 % + 4 % + 5 % + 6 % + 7 % + 8 % + 9 %" at bounding box center [364, 129] width 39 height 10
click at [358, 60] on button "Actions" at bounding box center [363, 59] width 42 height 11
click at [355, 69] on link "Enregistrer" at bounding box center [363, 71] width 42 height 7
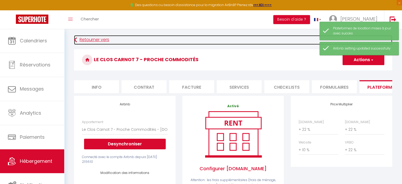
click at [96, 37] on link "Retourner vers" at bounding box center [233, 40] width 318 height 10
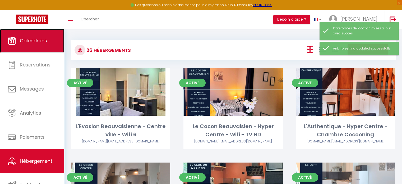
click at [25, 36] on link "Calendriers" at bounding box center [32, 41] width 64 height 24
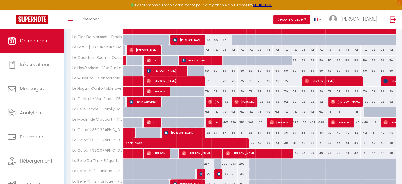
scroll to position [127, 0]
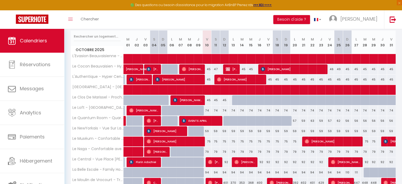
scroll to position [66, 0]
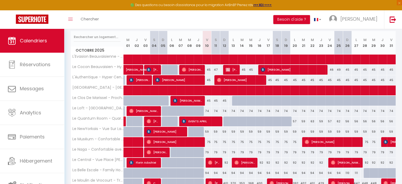
click at [234, 101] on div at bounding box center [236, 101] width 9 height 10
type input "45"
type input "Lun 13 Octobre 2025"
type input "[DATE]"
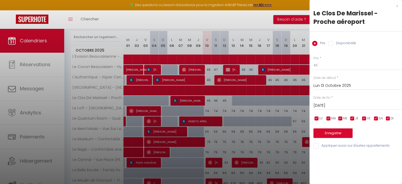
click at [339, 38] on div "Prix Disponibilité" at bounding box center [355, 40] width 92 height 18
click at [339, 44] on label "Disponibilité" at bounding box center [344, 44] width 23 height 6
click at [333, 44] on input "Disponibilité" at bounding box center [330, 43] width 5 height 5
radio input "true"
radio input "false"
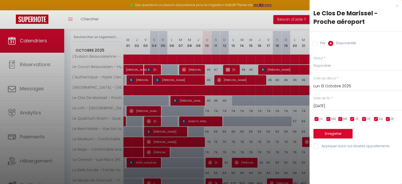
click at [333, 106] on input "[DATE]" at bounding box center [357, 105] width 88 height 7
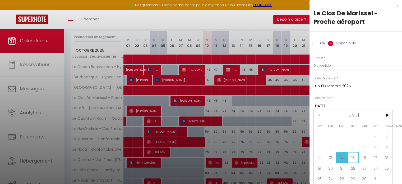
click at [353, 159] on span "15" at bounding box center [352, 157] width 11 height 11
type input "Mer 15 Octobre 2025"
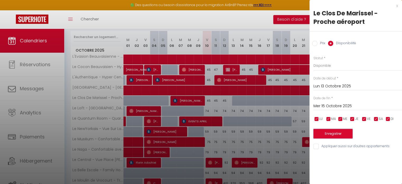
click at [333, 134] on button "Enregistrer" at bounding box center [332, 134] width 39 height 10
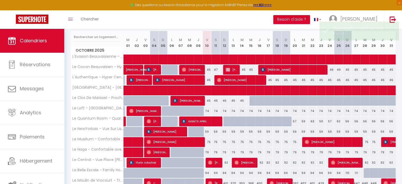
click at [250, 102] on div at bounding box center [253, 101] width 9 height 10
select select "1"
type input "Mer 15 Octobre 2025"
type input "Jeu 16 Octobre 2025"
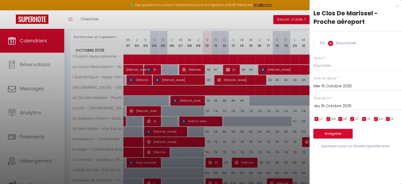
click at [333, 131] on button "Enregistrer" at bounding box center [332, 134] width 39 height 10
